Goal: Feedback & Contribution: Leave review/rating

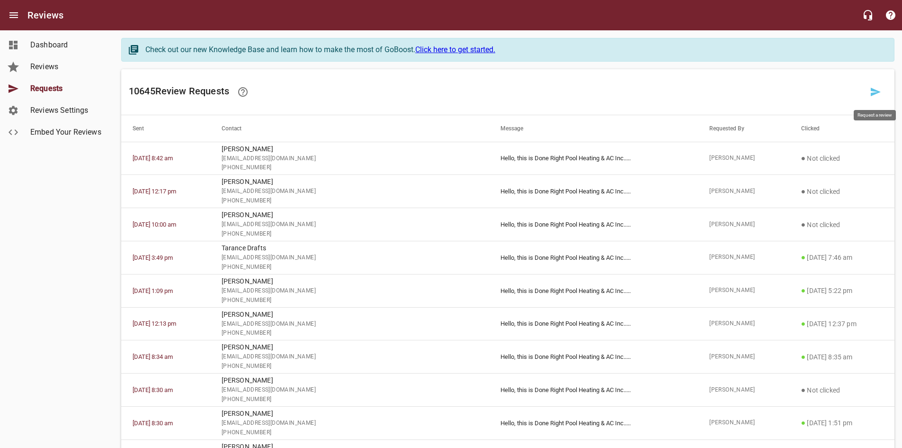
click at [872, 92] on icon at bounding box center [875, 91] width 11 height 11
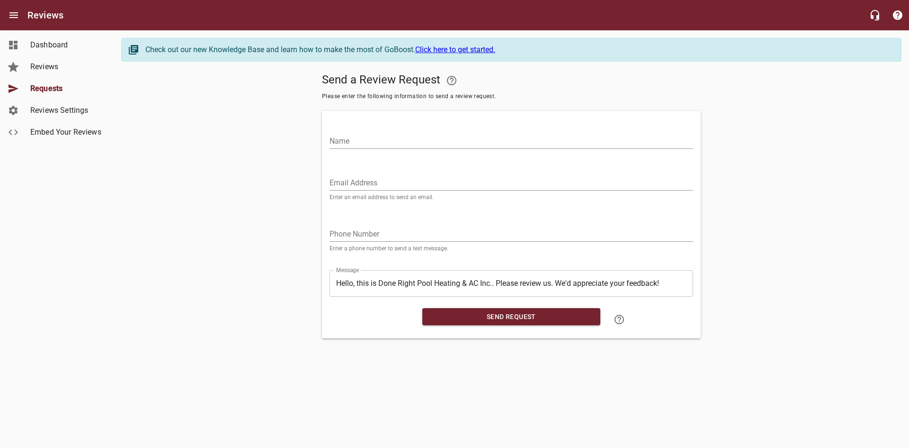
click at [422, 180] on input "Email Address" at bounding box center [512, 182] width 364 height 15
paste input "[EMAIL_ADDRESS][DOMAIN_NAME]"
type input "[EMAIL_ADDRESS][DOMAIN_NAME]"
click at [404, 140] on input "Name" at bounding box center [512, 141] width 364 height 15
type input "H"
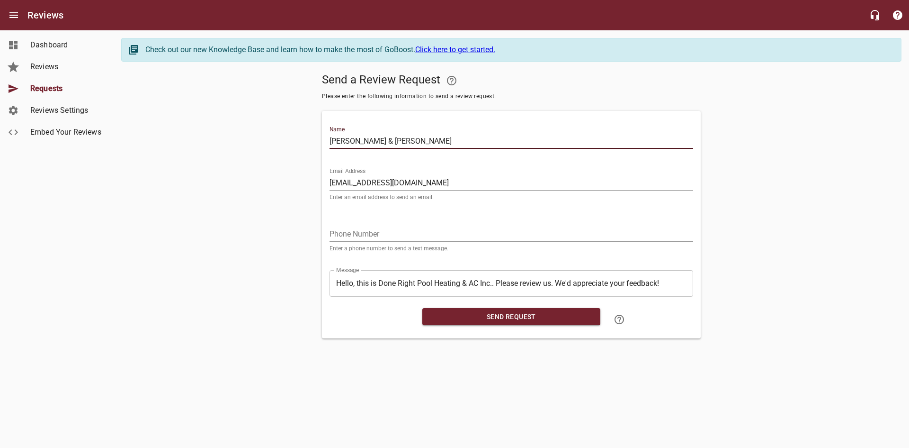
type input "[PERSON_NAME] & [PERSON_NAME]"
click at [400, 231] on input "tel" at bounding box center [512, 233] width 364 height 15
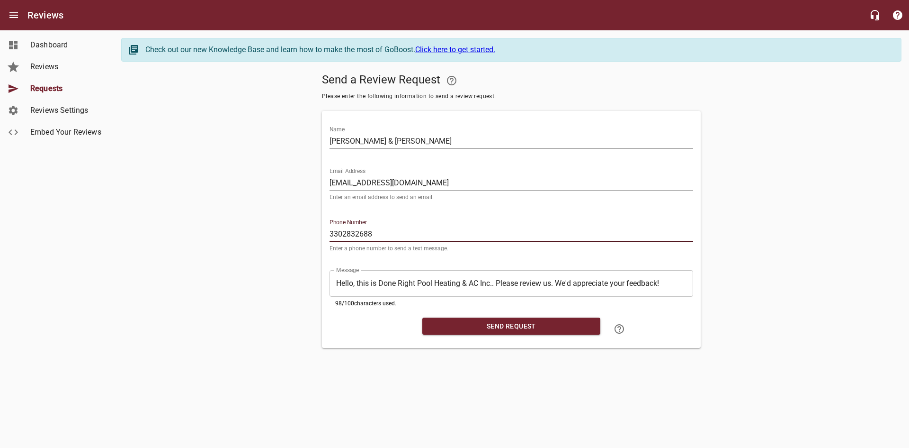
type input "3302832688"
click at [489, 320] on span "Send Request" at bounding box center [511, 326] width 163 height 12
